Goal: Task Accomplishment & Management: Manage account settings

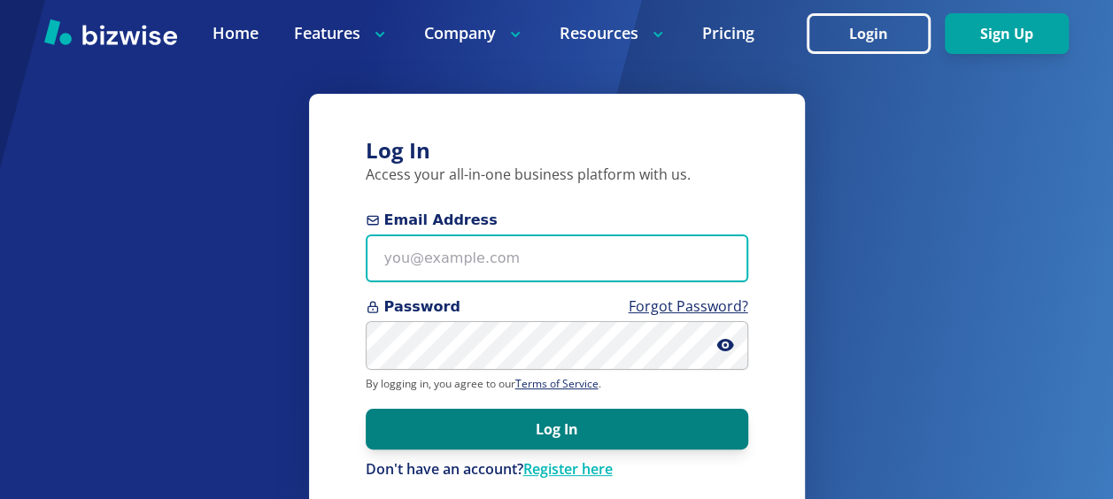
type input "[EMAIL_ADDRESS][DOMAIN_NAME]"
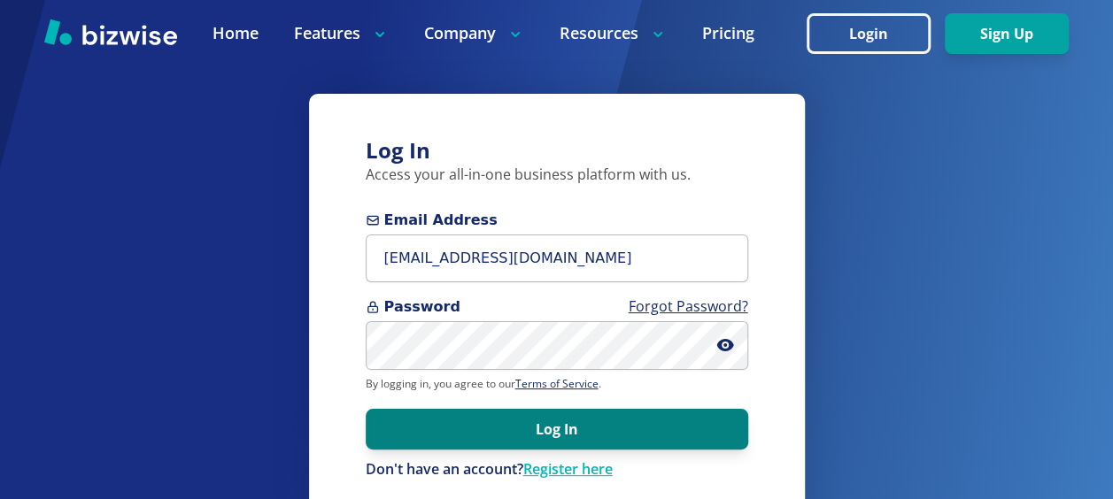
click at [569, 430] on button "Log In" at bounding box center [557, 429] width 383 height 41
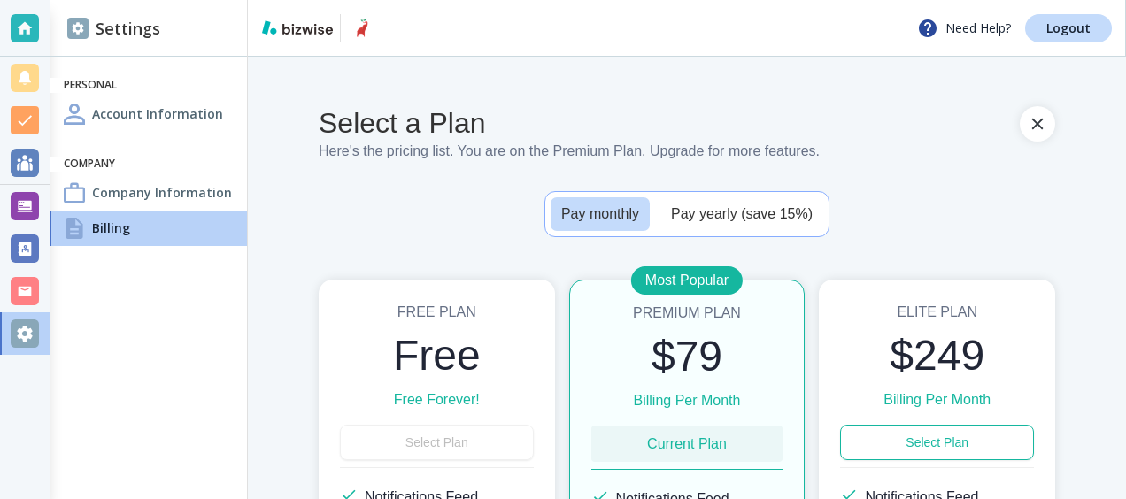
click at [147, 101] on div "Account Information" at bounding box center [148, 114] width 197 height 35
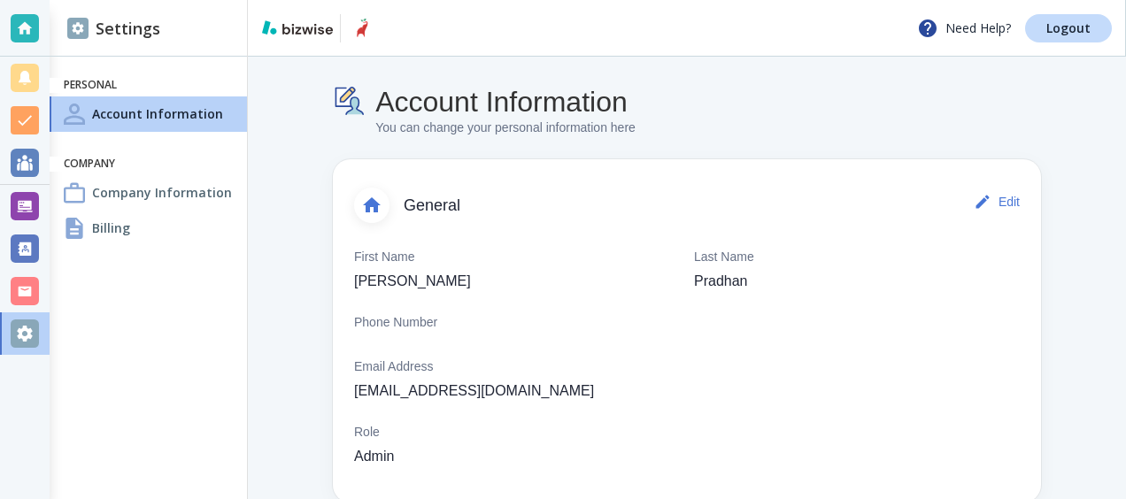
scroll to position [221, 0]
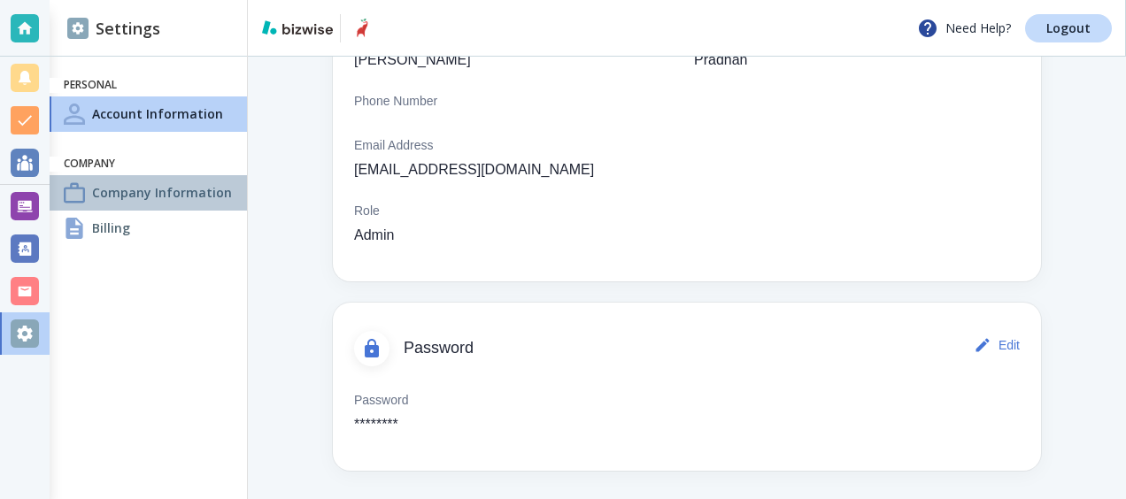
click at [176, 192] on h4 "Company Information" at bounding box center [162, 192] width 140 height 19
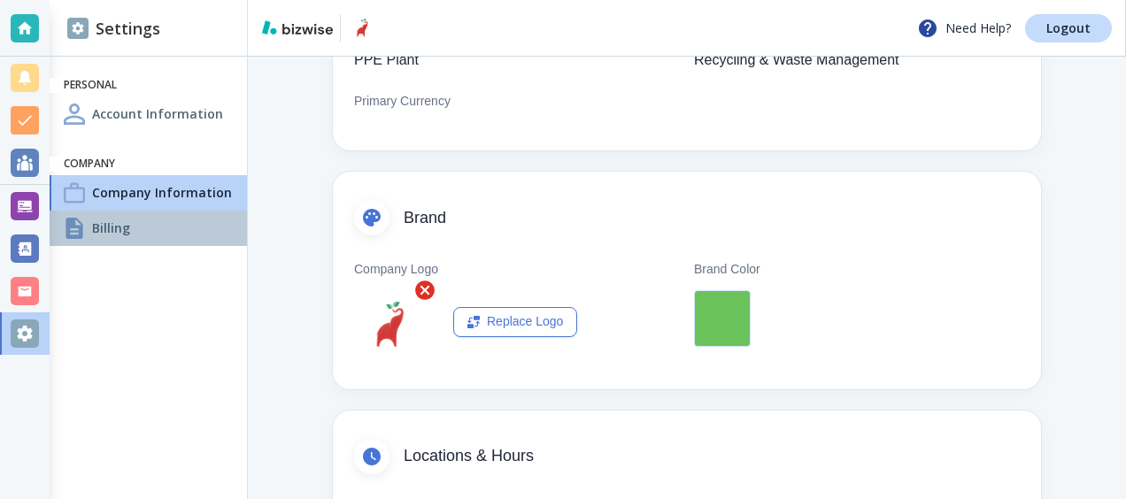
click at [174, 225] on div "Billing" at bounding box center [148, 228] width 197 height 35
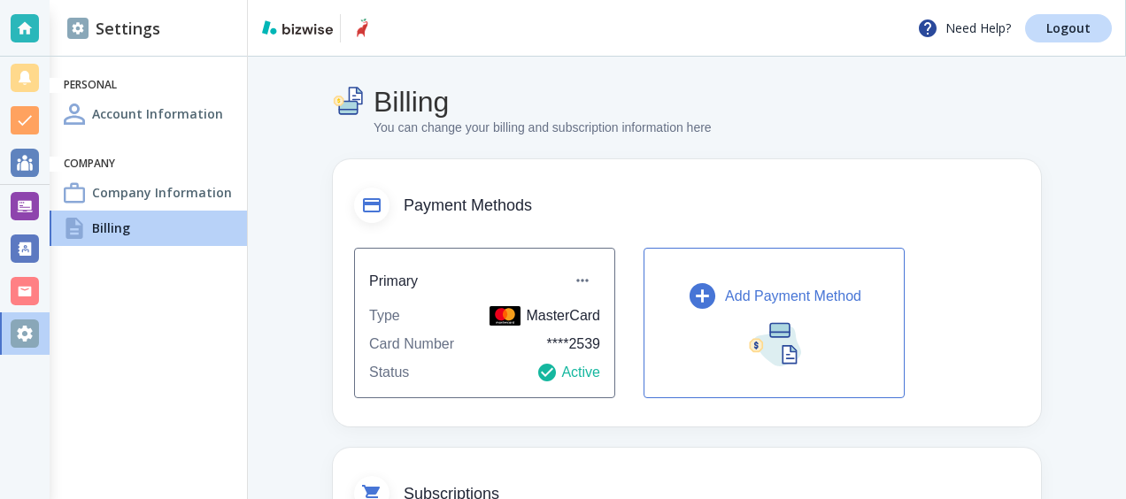
click at [803, 309] on div "Add Payment Method" at bounding box center [774, 296] width 174 height 31
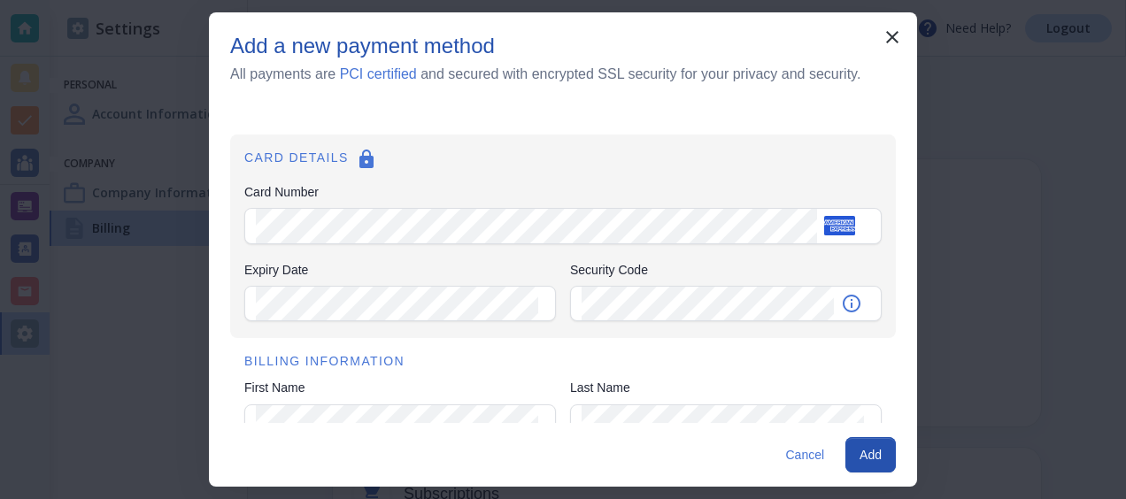
click at [448, 365] on h6 "BILLING INFORMATION" at bounding box center [563, 361] width 638 height 19
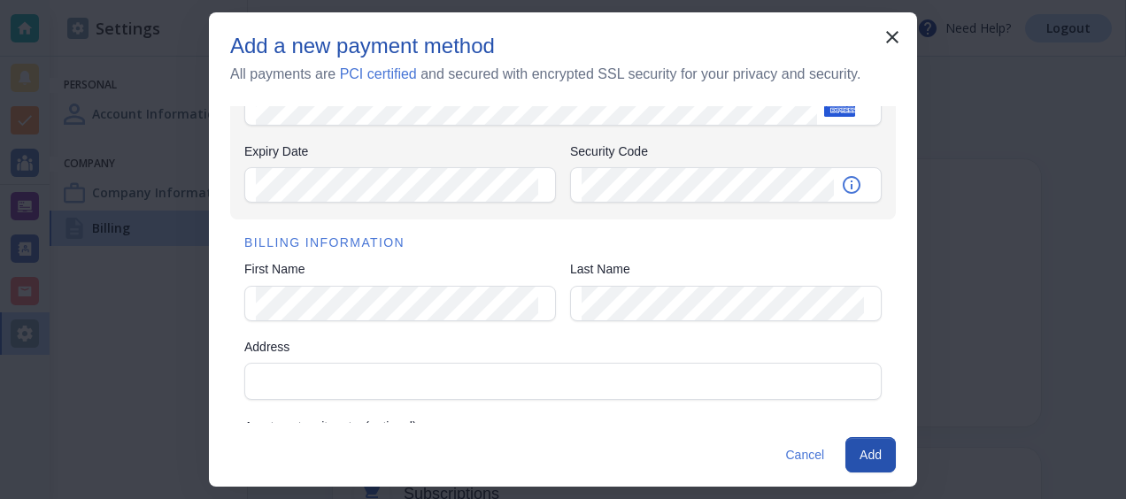
scroll to position [133, 0]
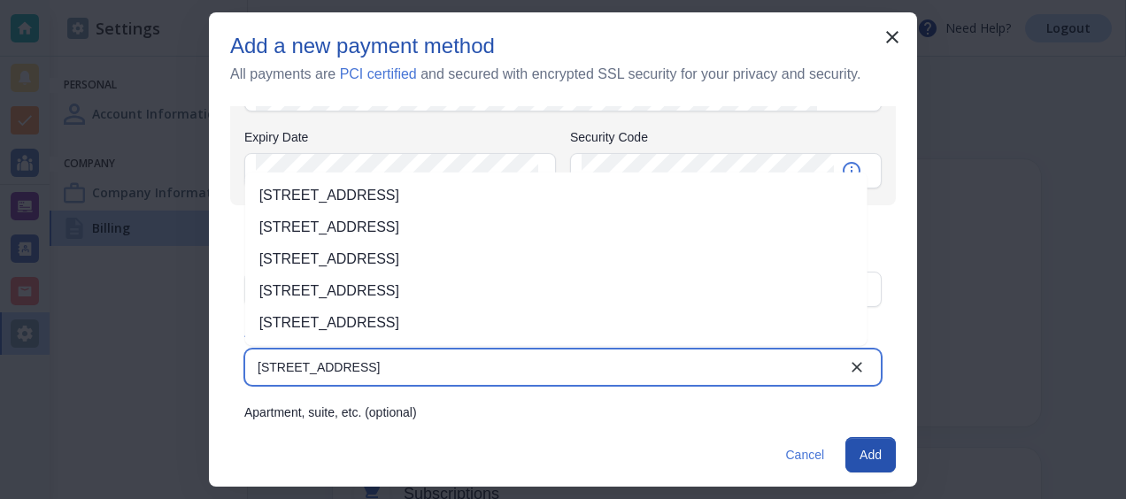
click at [462, 190] on li "333 Fern Street, West Palm Beach, FL, USA" at bounding box center [556, 196] width 623 height 32
type input "333 Fern Street"
type input "West Palm Beach"
type input "FL"
type input "33401"
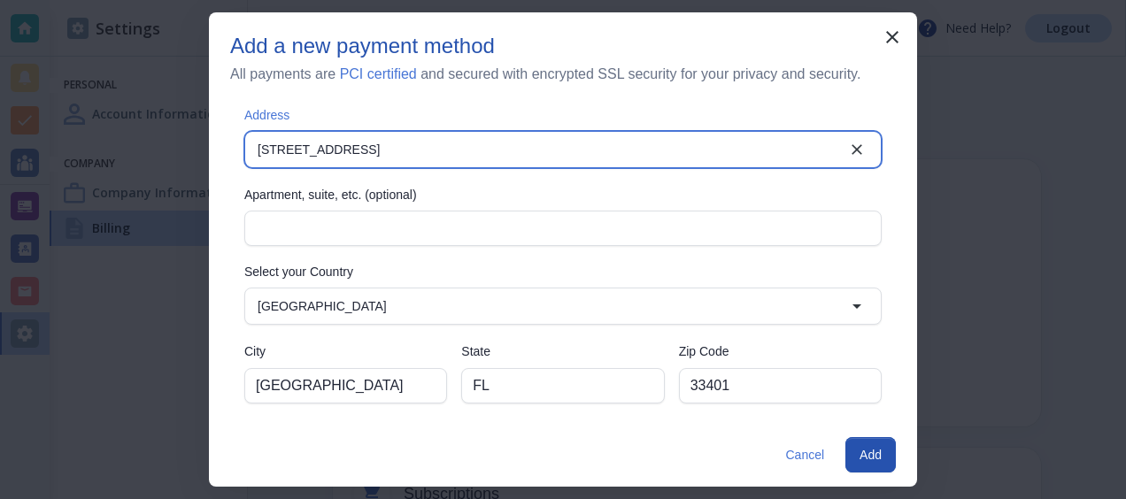
scroll to position [182, 0]
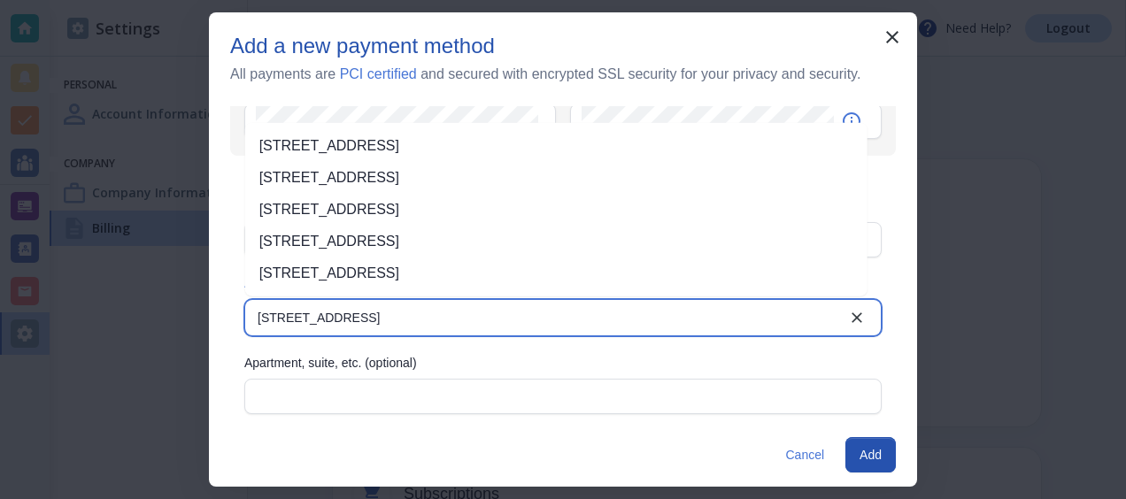
click at [364, 308] on input "333 Fern Street" at bounding box center [549, 318] width 596 height 25
click at [391, 150] on li "10039 Noceto Way, Boynton Beach, FL, USA" at bounding box center [556, 146] width 623 height 32
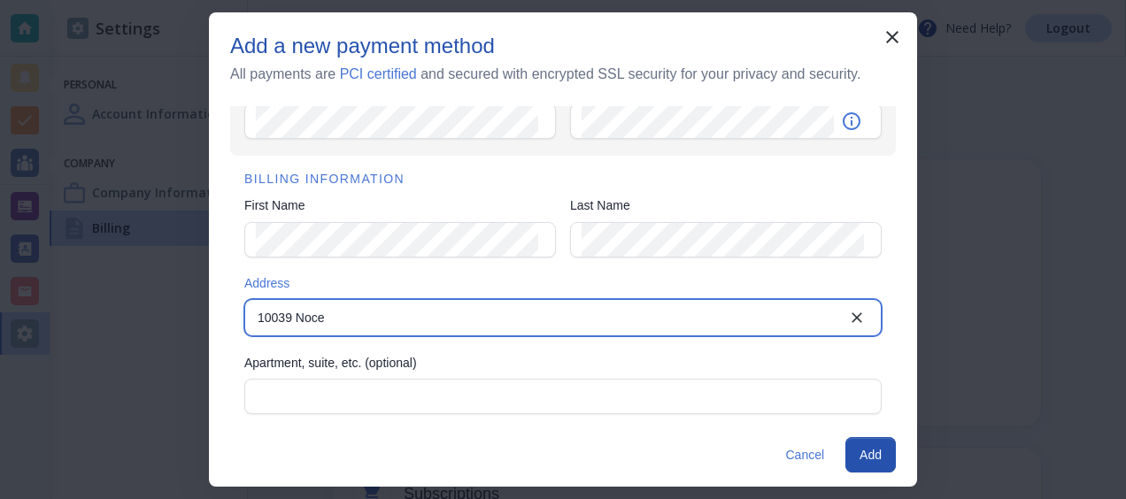
type input "10039 Noceto Way"
type input "Boynton Beach"
type input "33437"
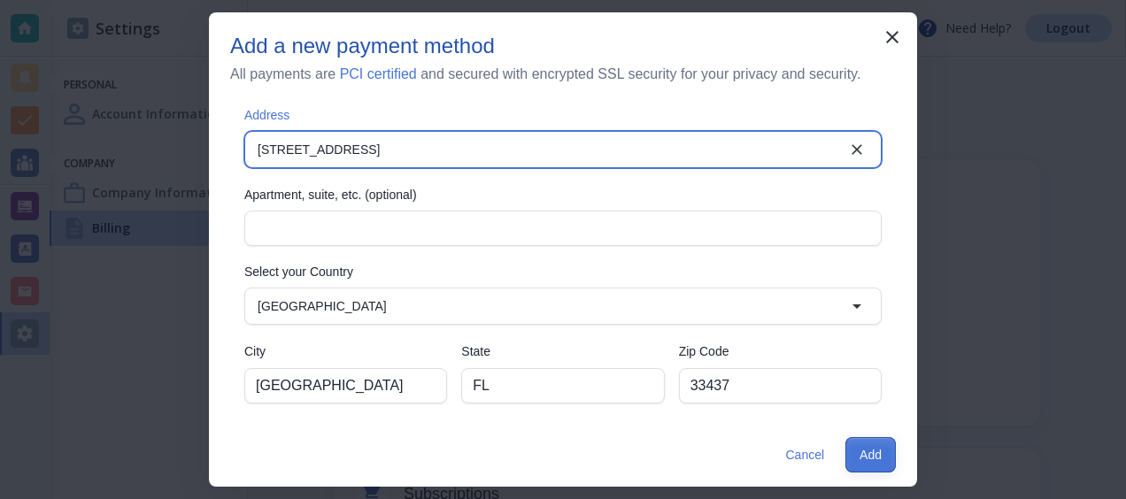
type input "10039 Noceto Way"
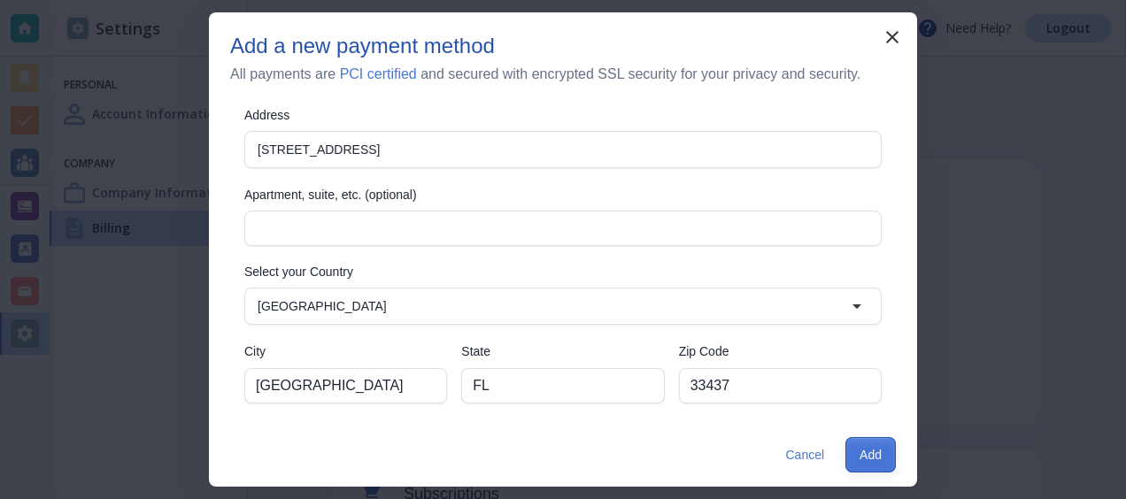
click at [877, 449] on button "Add" at bounding box center [871, 454] width 50 height 35
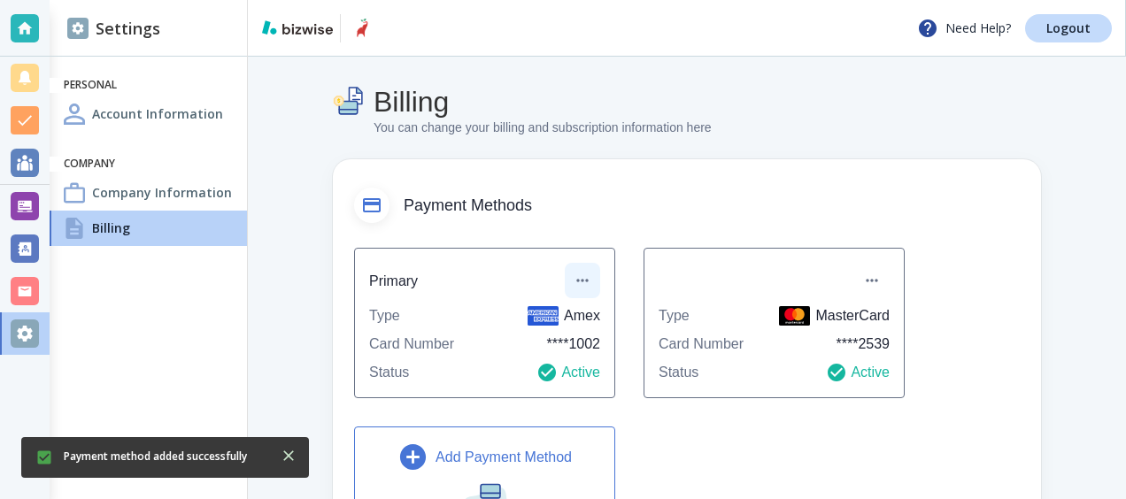
click at [584, 283] on icon "button" at bounding box center [583, 281] width 18 height 18
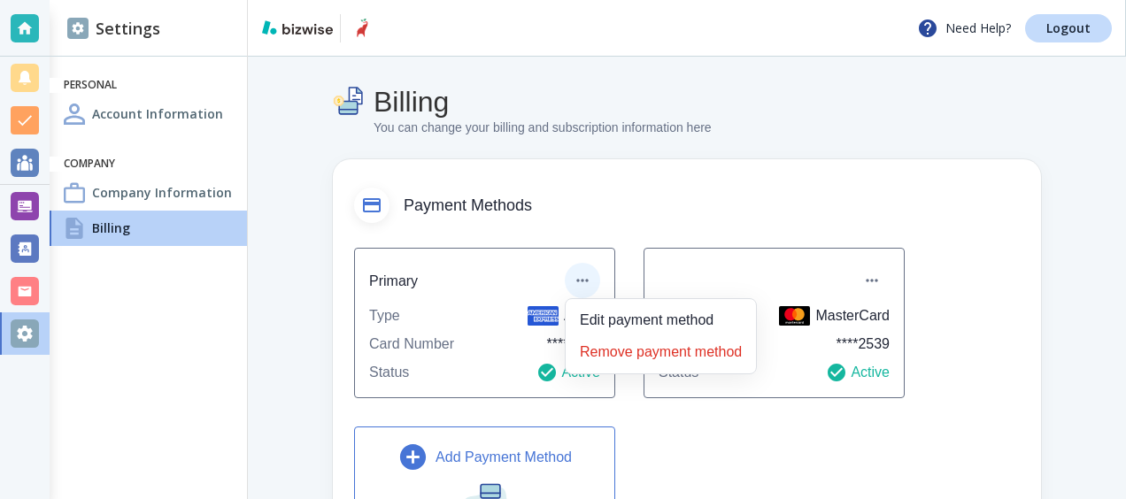
click at [821, 199] on div at bounding box center [563, 249] width 1126 height 499
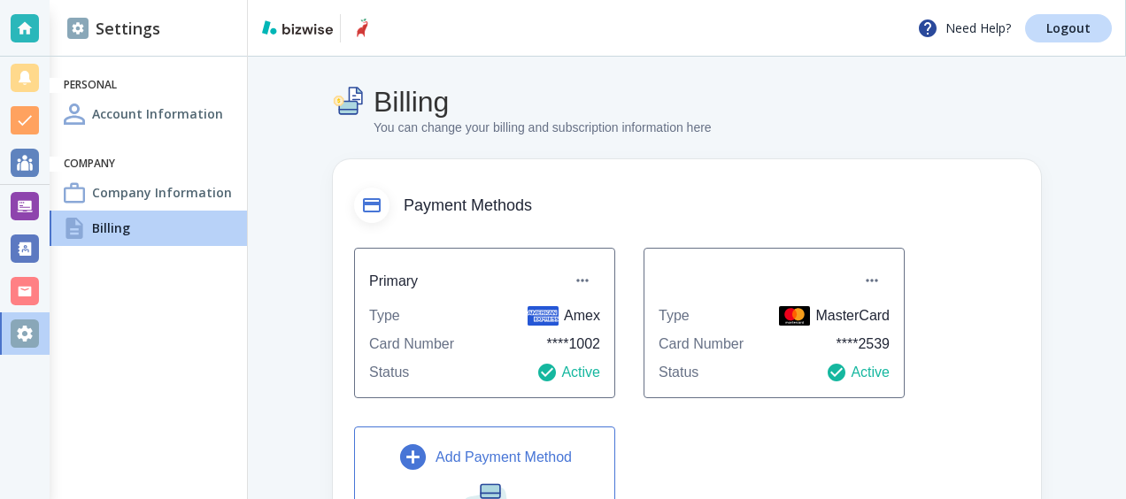
click at [742, 351] on p "Card Number" at bounding box center [701, 344] width 85 height 21
click at [875, 289] on icon "button" at bounding box center [872, 281] width 18 height 18
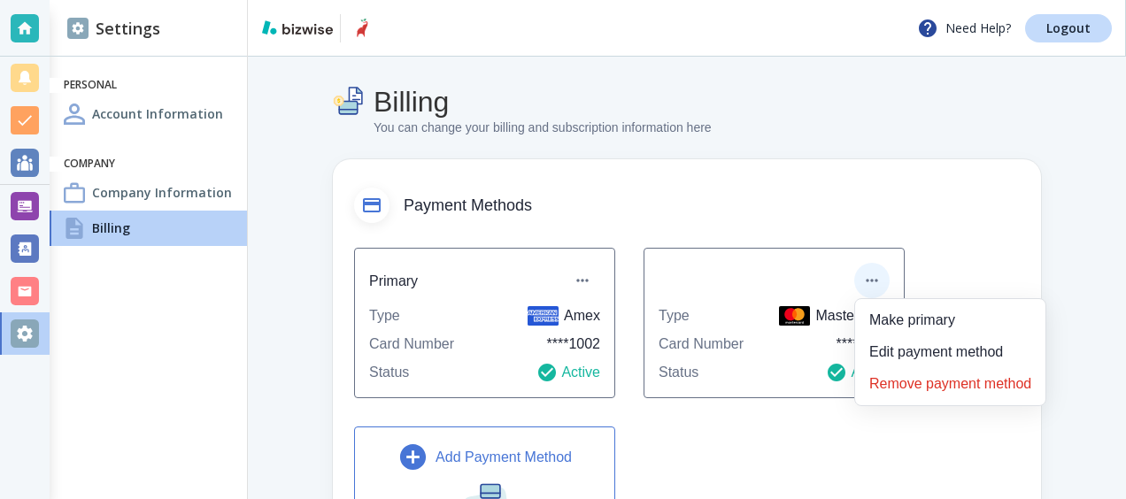
click at [978, 262] on div at bounding box center [563, 249] width 1126 height 499
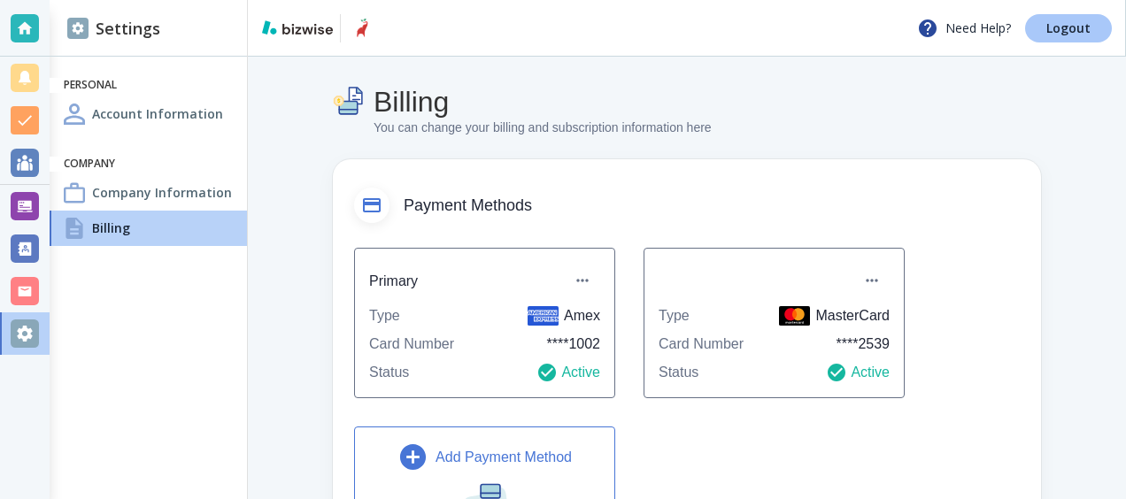
click at [1062, 27] on p "Logout" at bounding box center [1069, 28] width 44 height 12
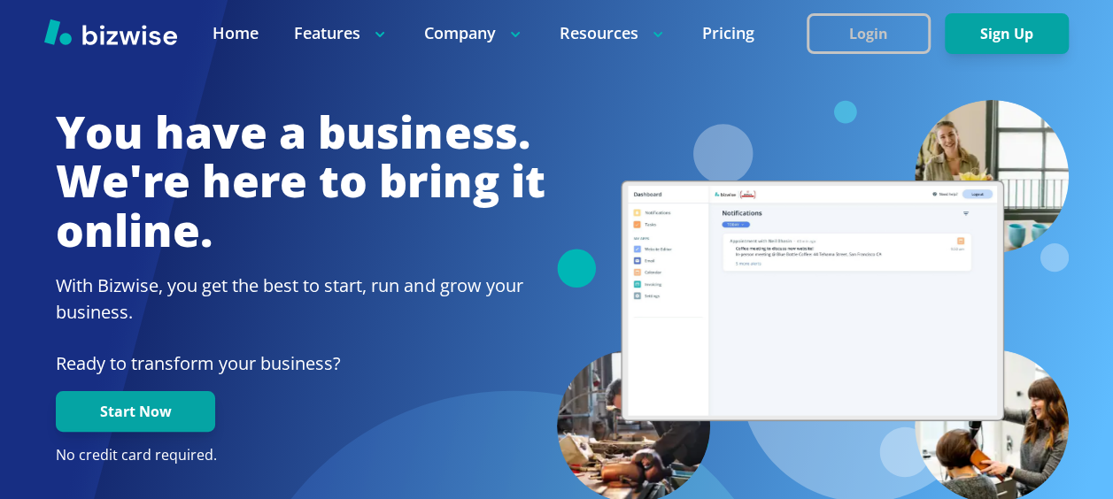
click at [879, 27] on button "Login" at bounding box center [869, 33] width 124 height 41
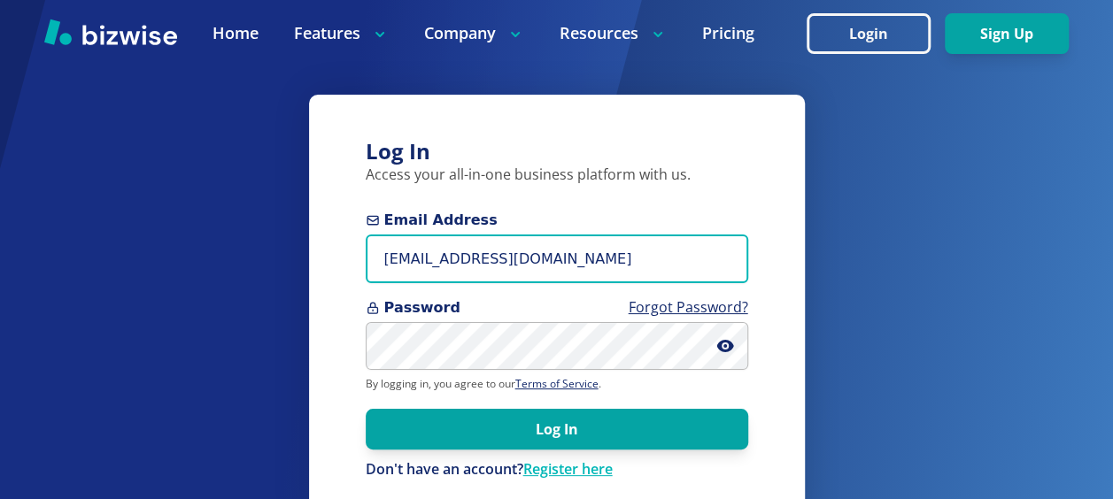
click at [654, 263] on input "connect+1@sumitapradhan.consulting" at bounding box center [557, 259] width 383 height 49
type input "connect@sumitapradhan.consulting"
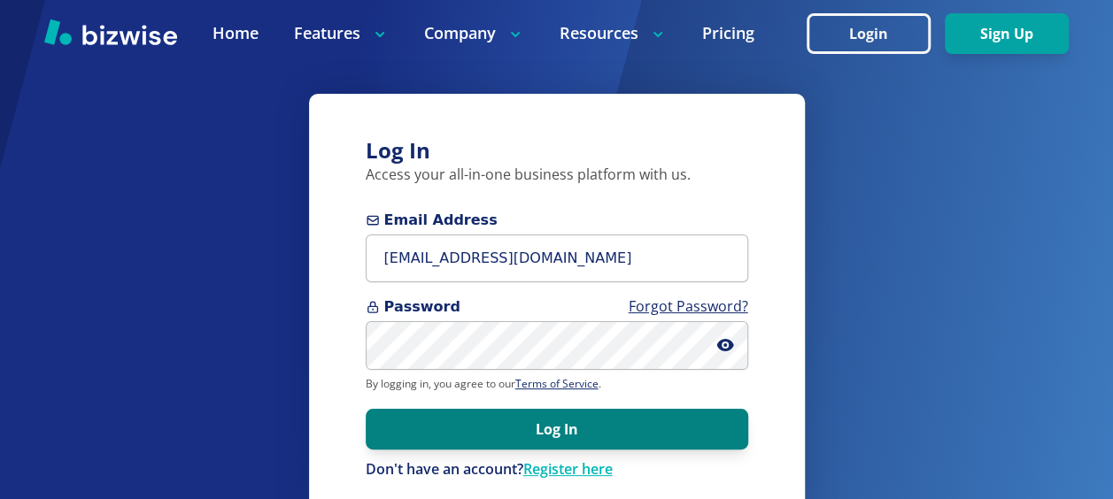
click at [589, 435] on button "Log In" at bounding box center [557, 429] width 383 height 41
